Goal: Find specific page/section: Find specific page/section

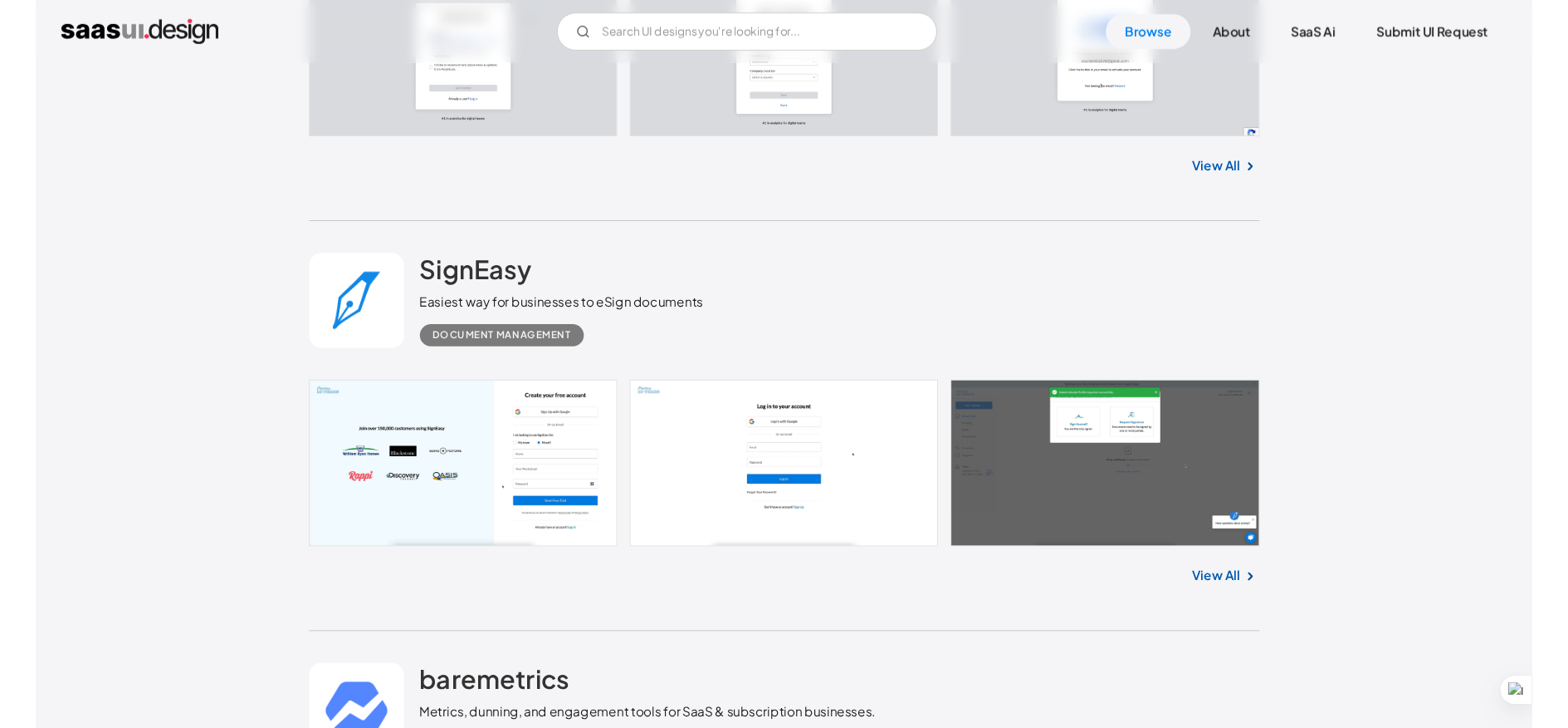
scroll to position [4901, 0]
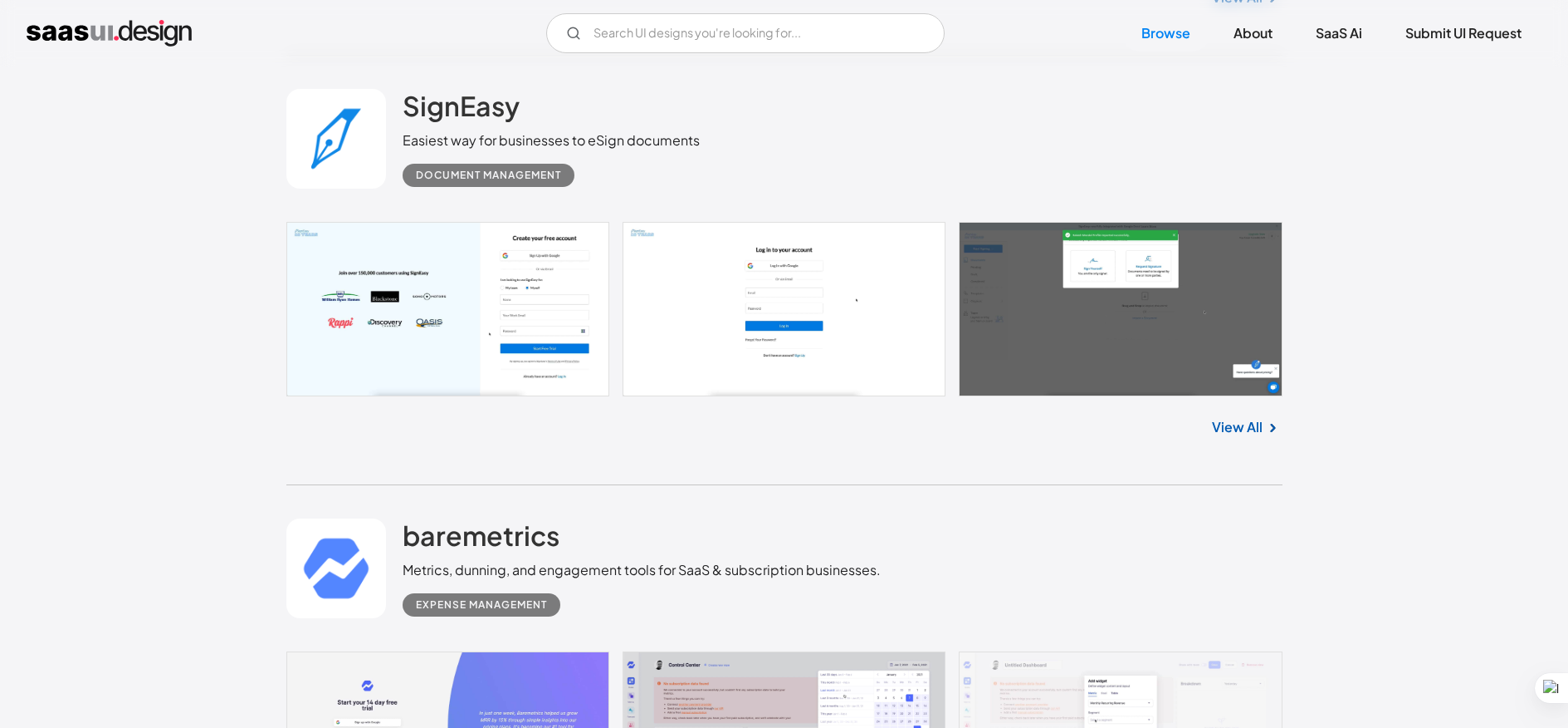
click at [133, 34] on img "home" at bounding box center [109, 33] width 165 height 26
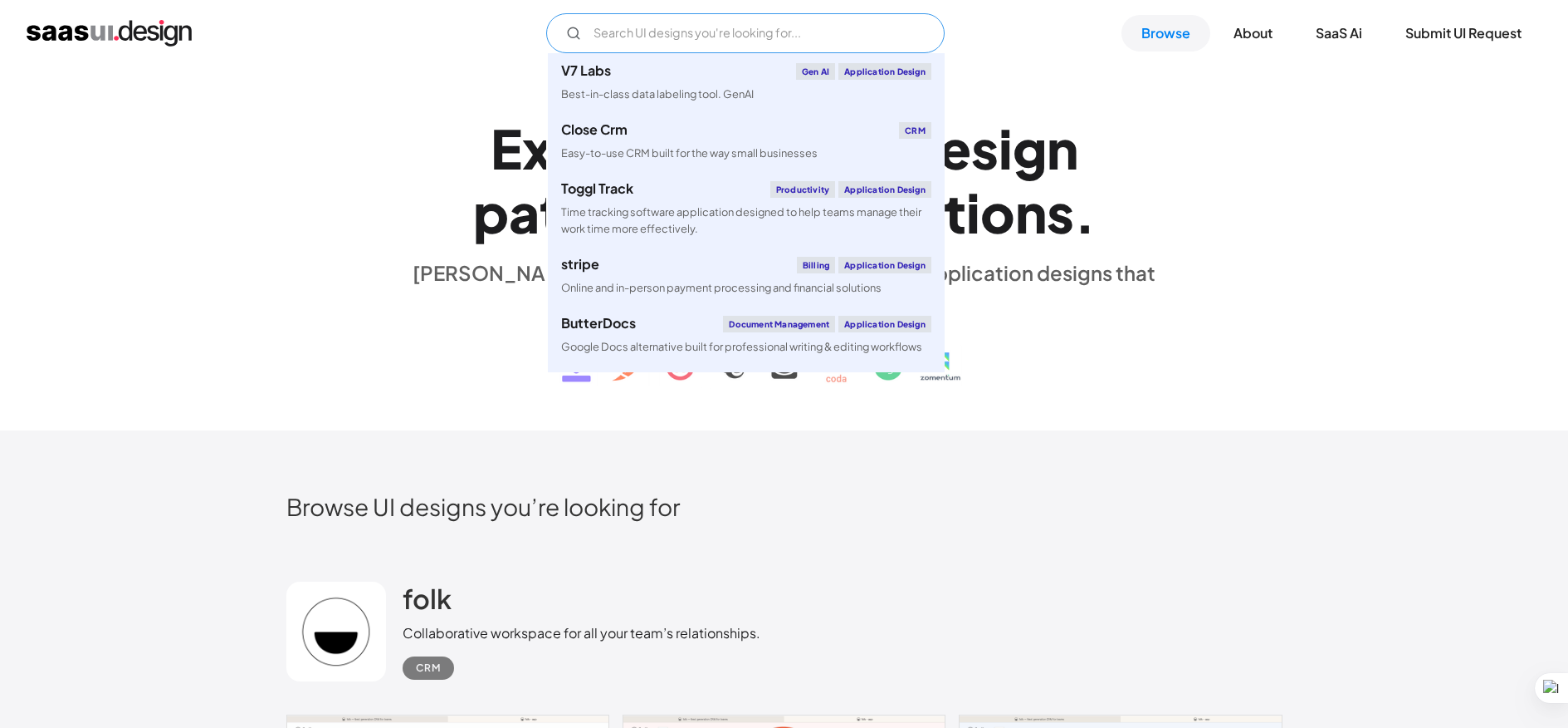
click at [679, 36] on input "Email Form" at bounding box center [745, 33] width 399 height 40
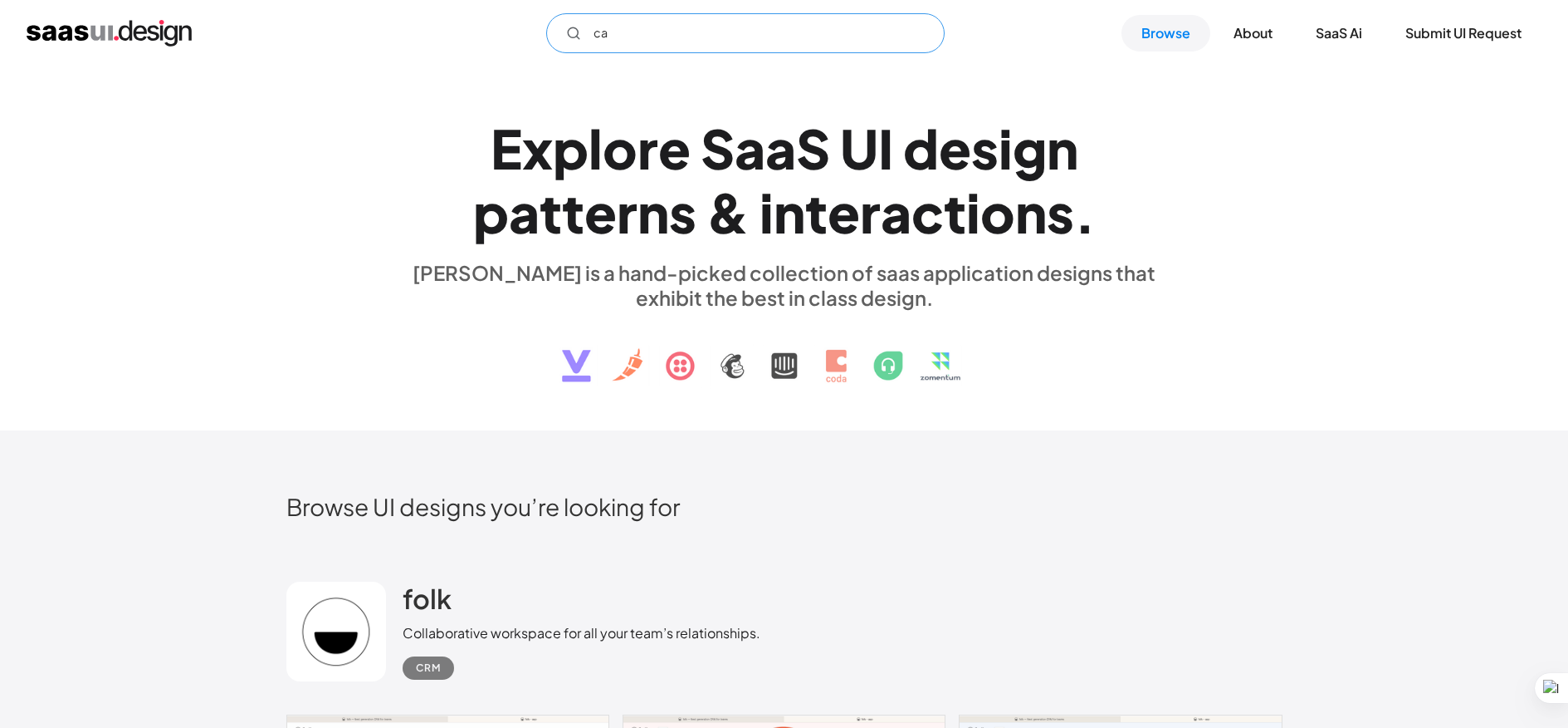
type input "c"
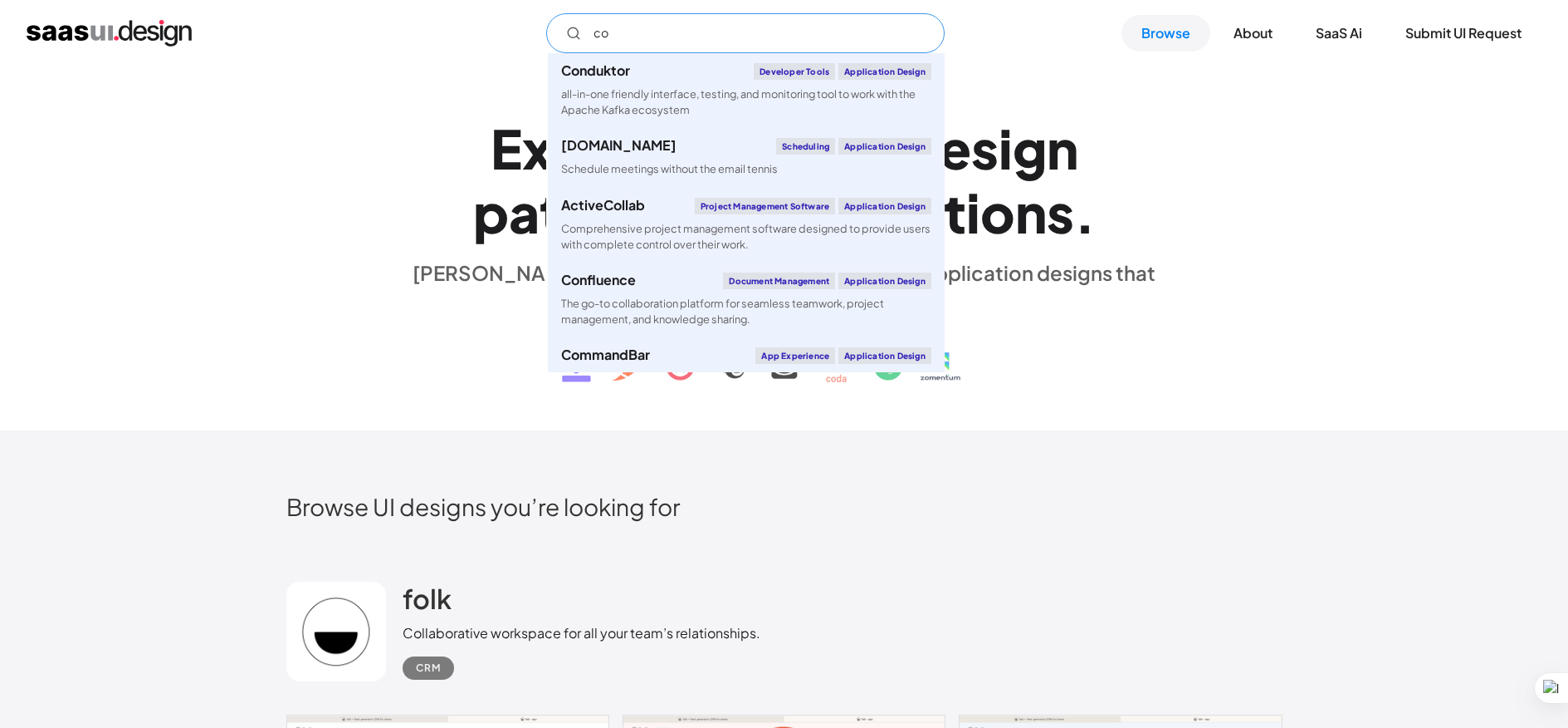
type input "c"
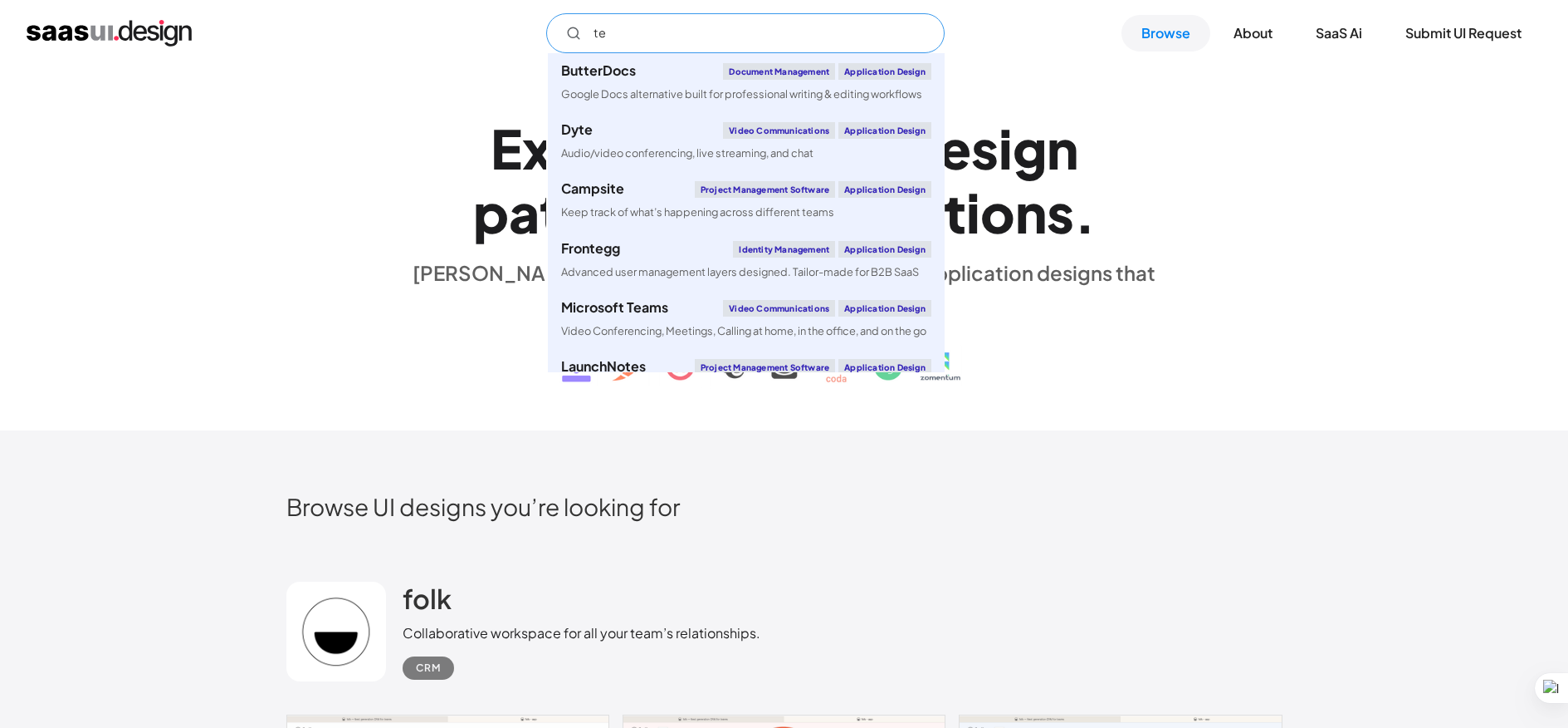
type input "t"
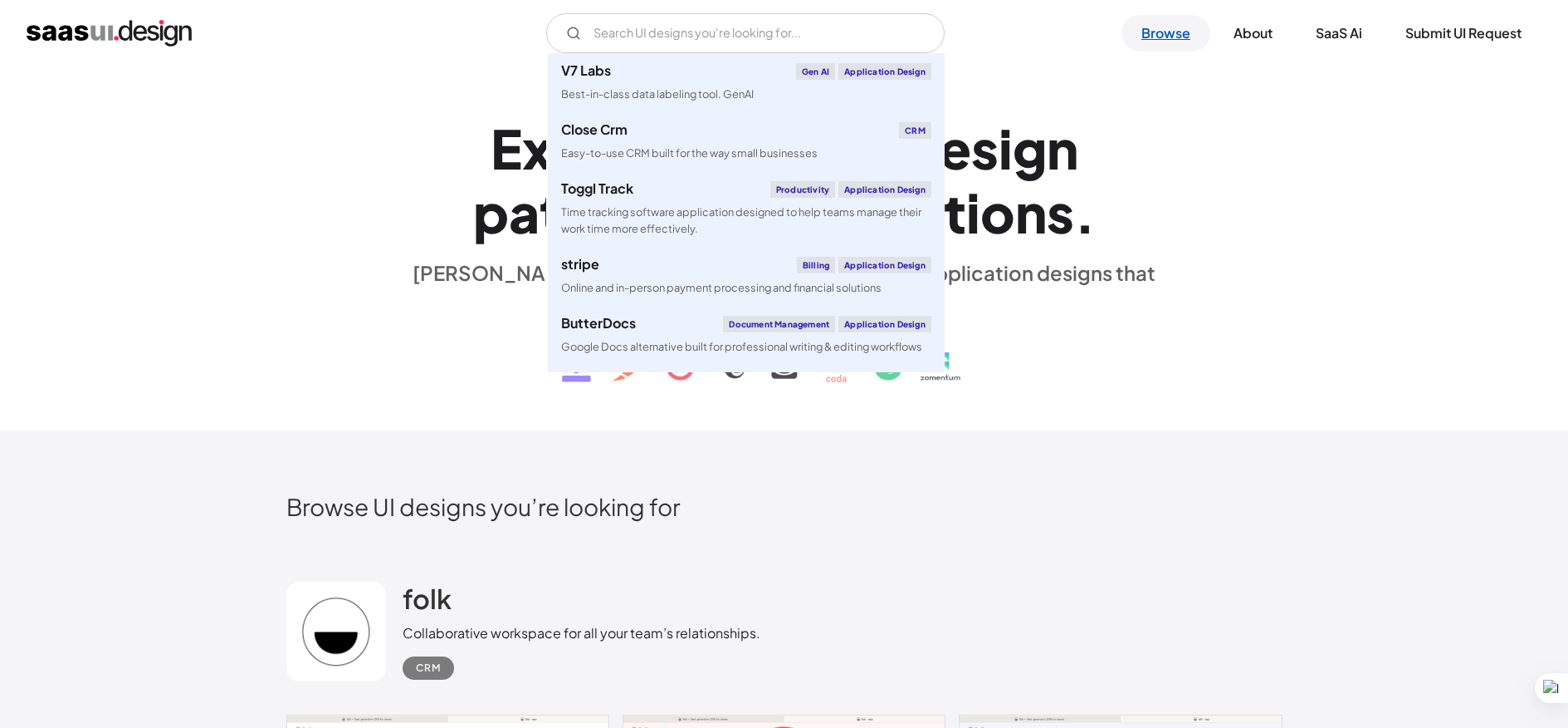
click at [1157, 39] on link "Browse" at bounding box center [1166, 33] width 88 height 37
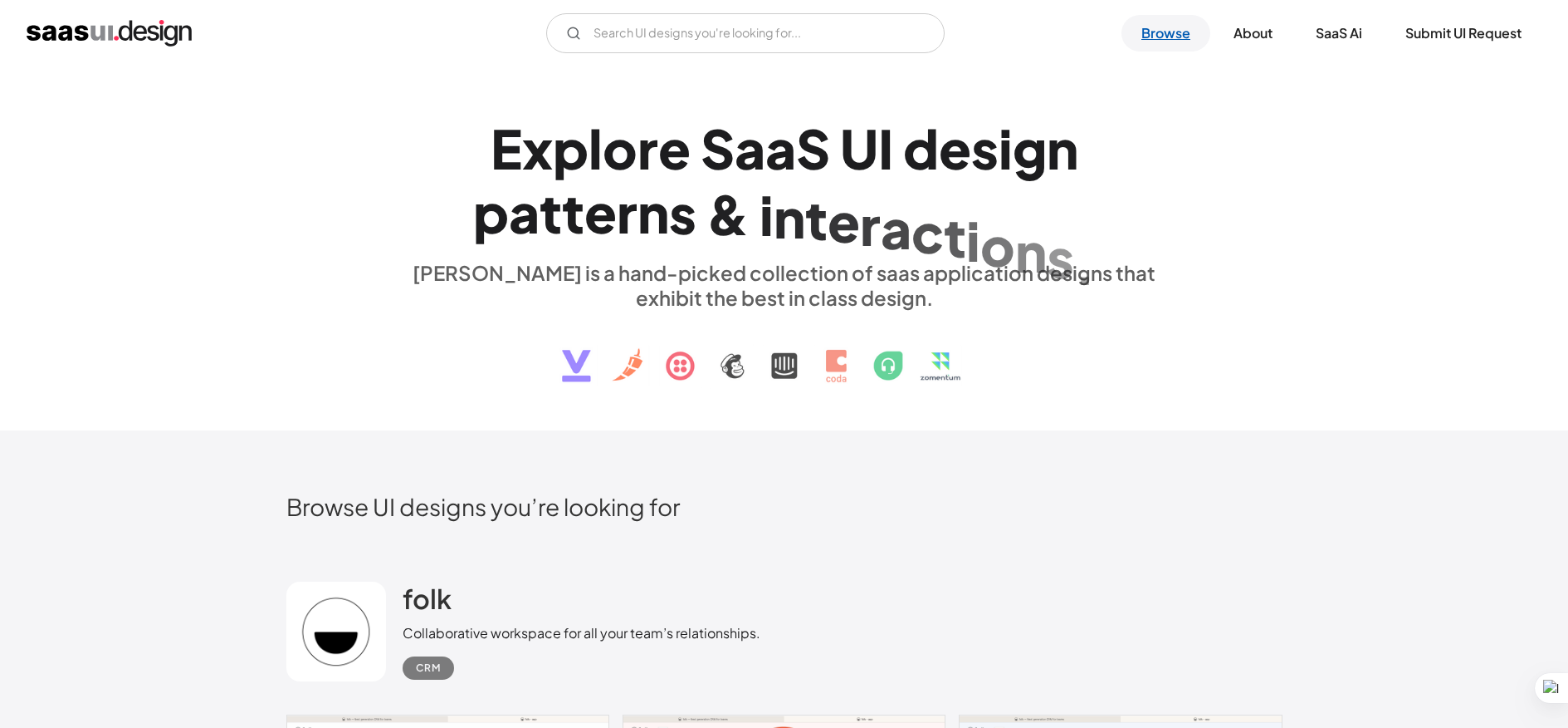
click at [1168, 32] on link "Browse" at bounding box center [1166, 33] width 88 height 37
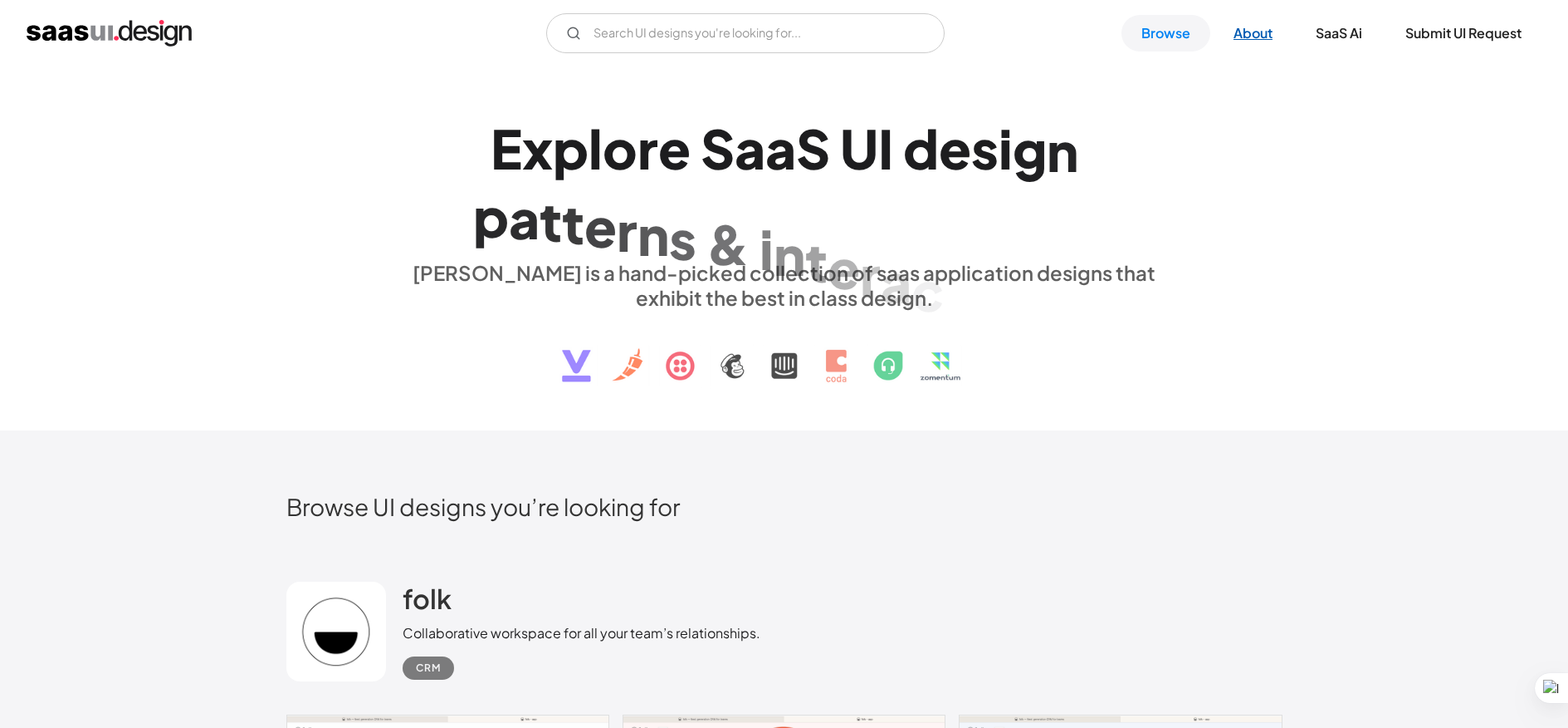
click at [1250, 33] on link "About" at bounding box center [1253, 33] width 79 height 37
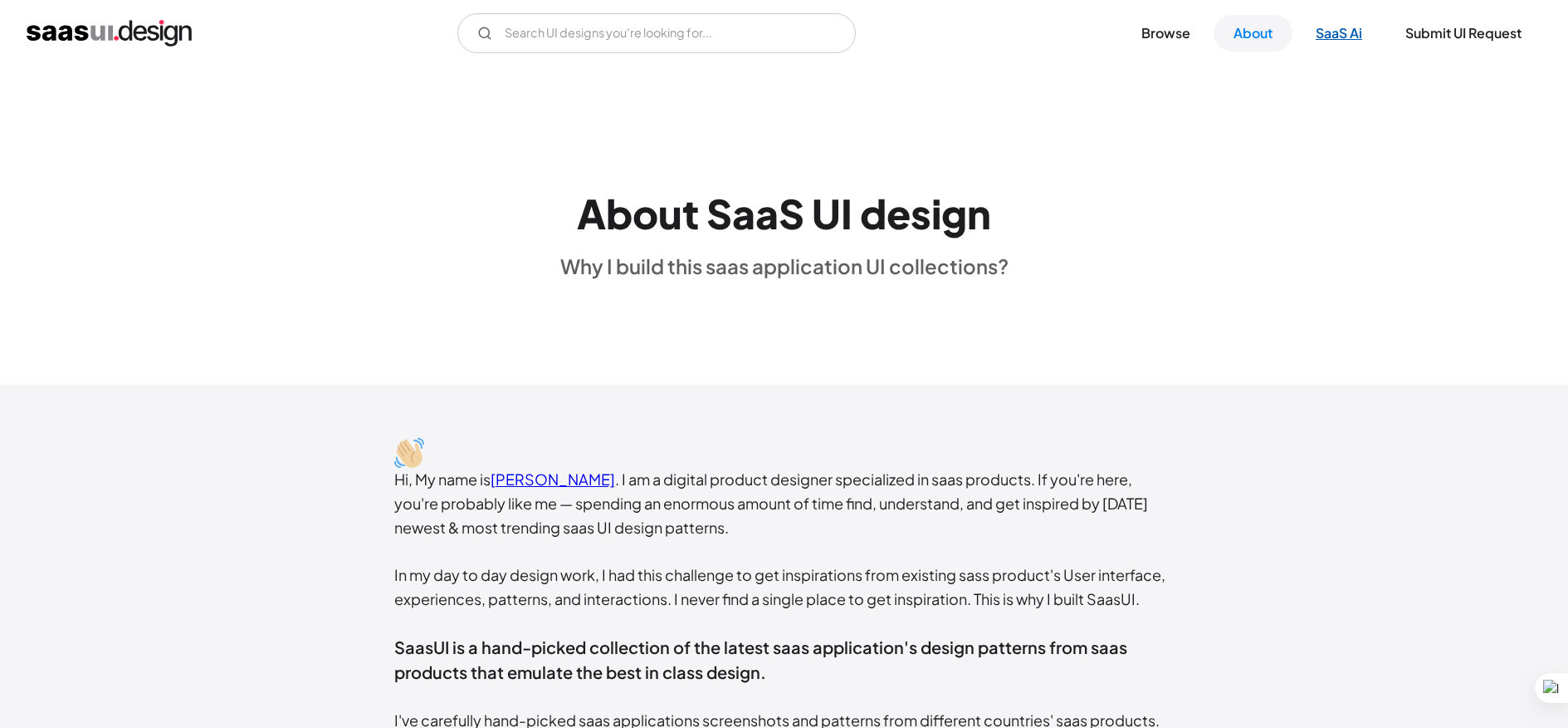
click at [1334, 39] on link "SaaS Ai" at bounding box center [1339, 33] width 86 height 37
